Goal: Use online tool/utility: Utilize a website feature to perform a specific function

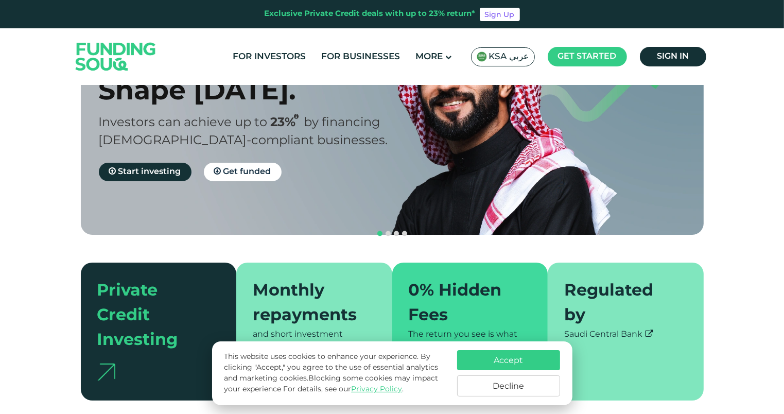
scroll to position [205, 0]
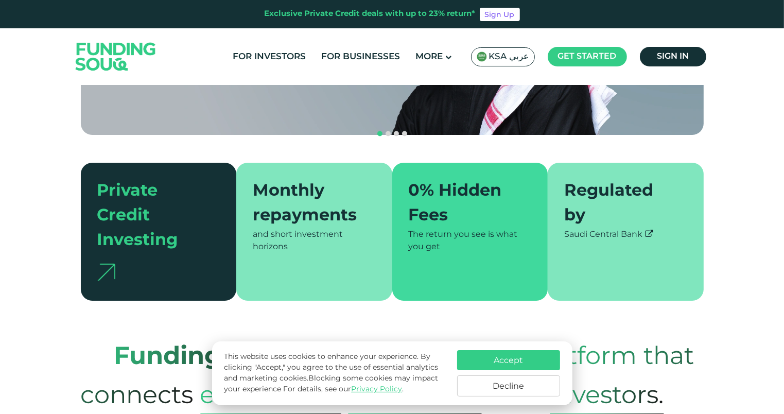
click at [498, 350] on button "Accept" at bounding box center [508, 360] width 103 height 20
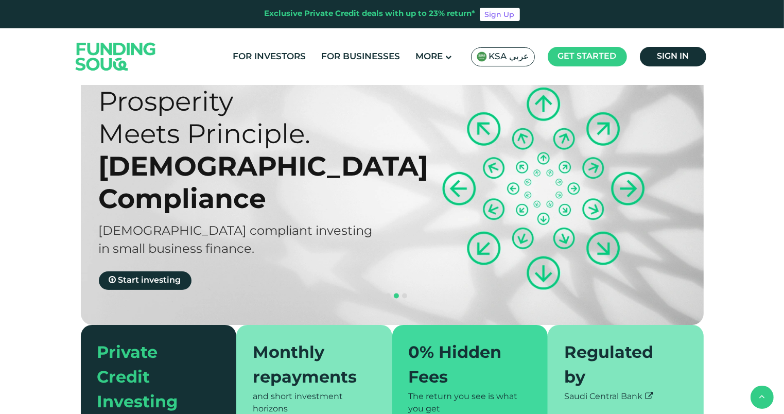
scroll to position [0, 0]
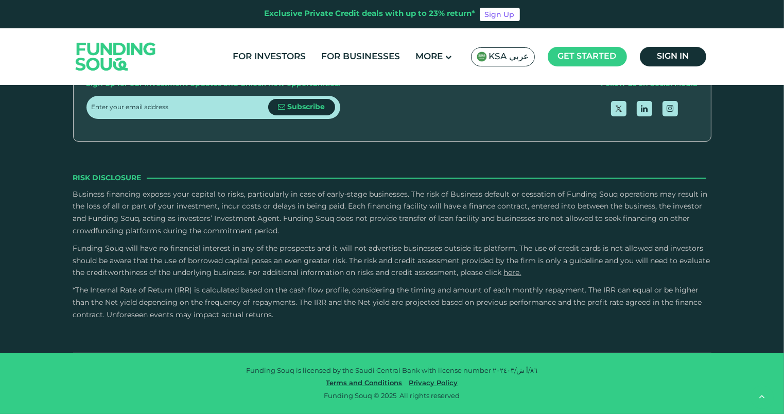
type tc-range-slider "4"
drag, startPoint x: 177, startPoint y: 175, endPoint x: 272, endPoint y: 168, distance: 94.9
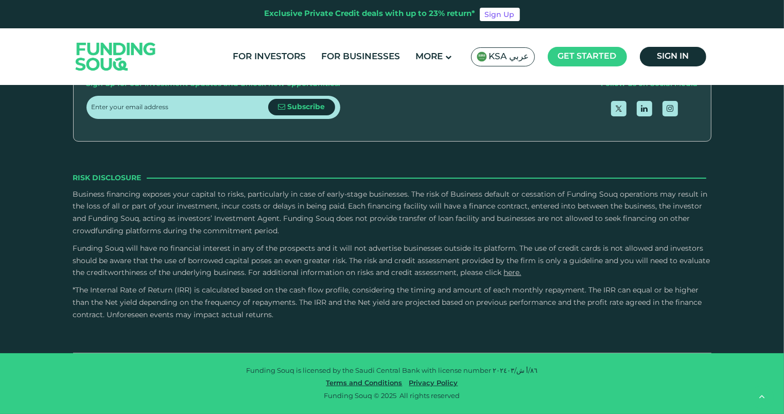
type tc-range-slider "60000"
